Goal: Information Seeking & Learning: Find specific fact

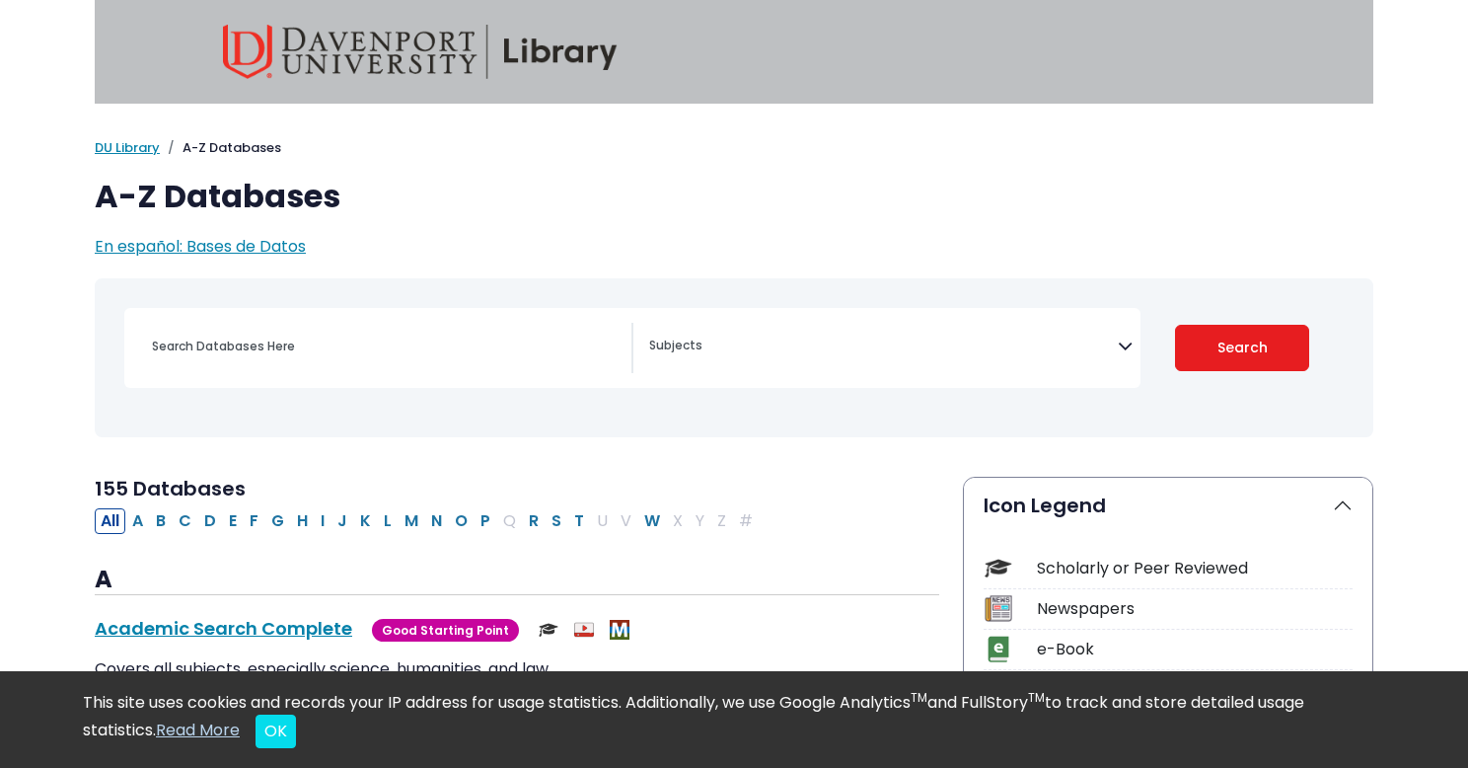
select select "Database Subject Filter"
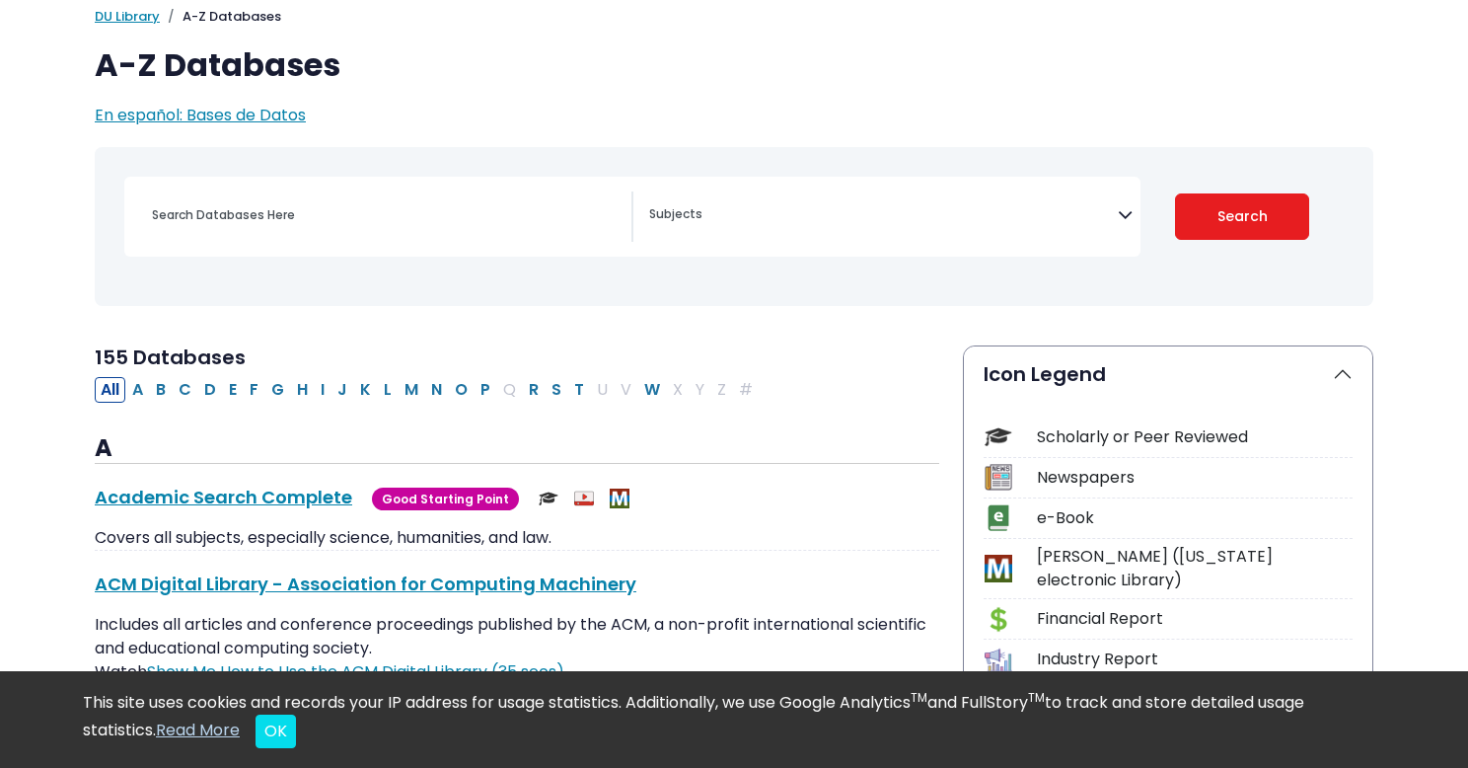
click at [258, 232] on div "Search filters" at bounding box center [385, 214] width 491 height 47
click at [253, 223] on input "Search database by title or keyword" at bounding box center [385, 214] width 491 height 29
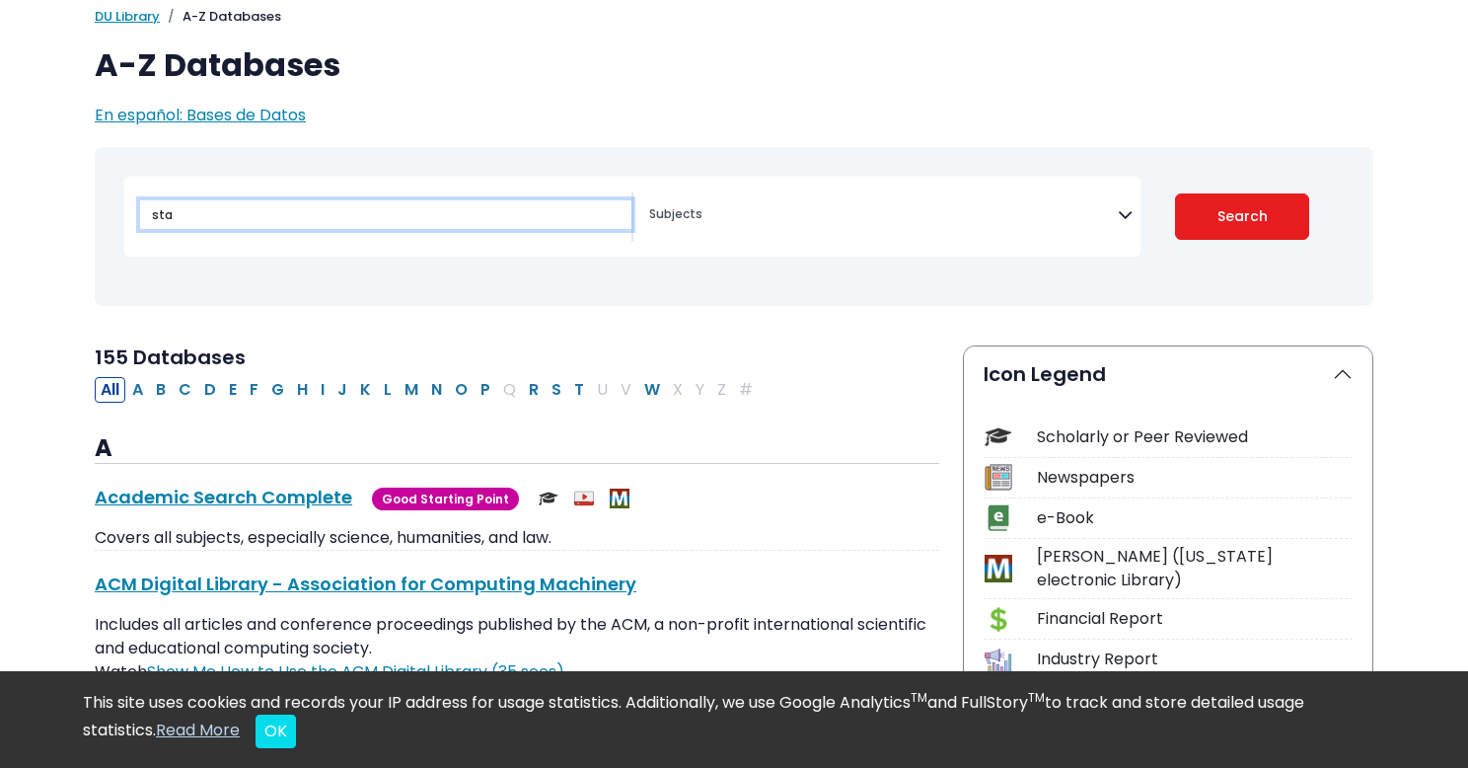
type input "sta"
click at [1175, 193] on button "Search" at bounding box center [1242, 216] width 135 height 46
select select "Database Subject Filter"
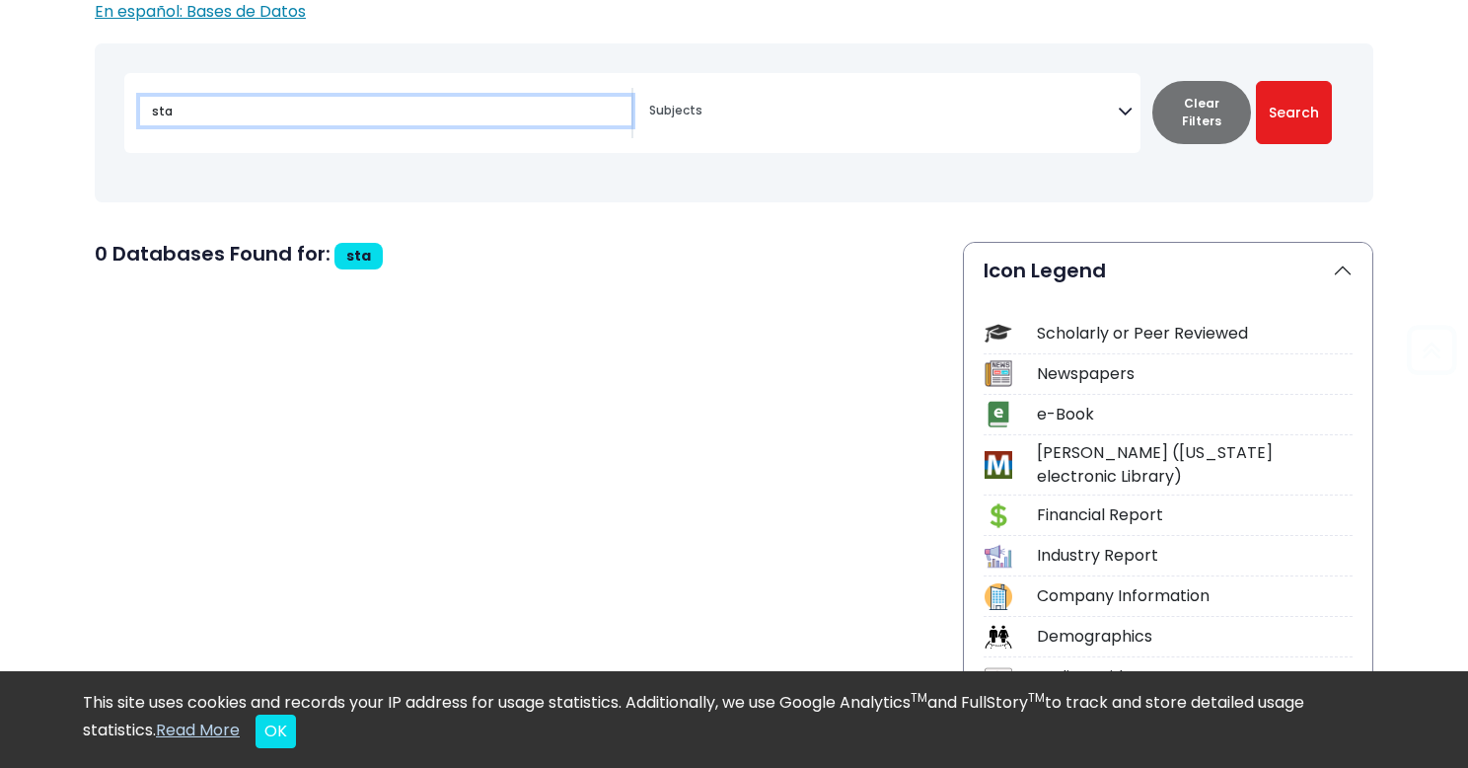
scroll to position [236, 0]
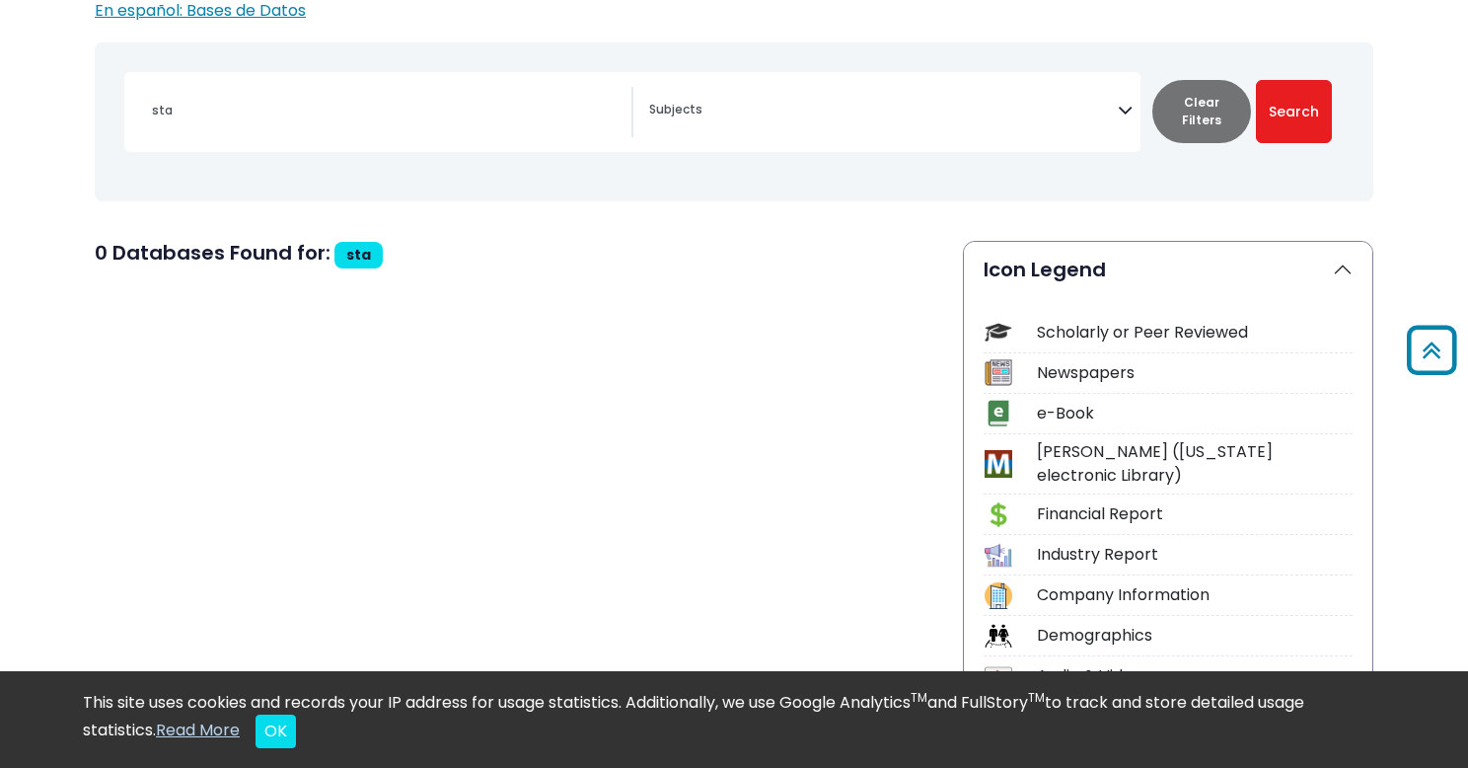
click at [253, 94] on div "sta" at bounding box center [385, 110] width 491 height 47
click at [276, 117] on input "sta" at bounding box center [385, 110] width 491 height 29
